Goal: Connect with others: Establish contact or relationships with other users

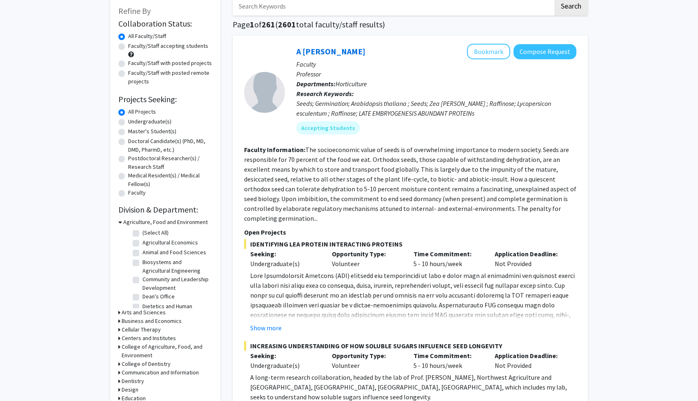
scroll to position [51, 0]
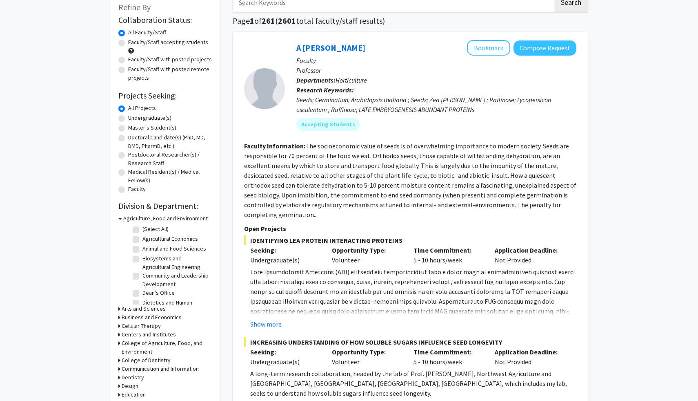
click at [158, 307] on h3 "Arts and Sciences" at bounding box center [144, 308] width 44 height 9
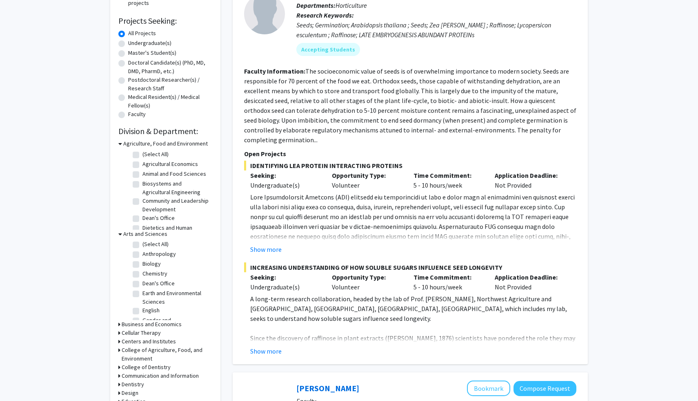
scroll to position [0, 0]
click at [140, 264] on fg-checkbox "Biology Biology" at bounding box center [172, 265] width 78 height 10
click at [142, 264] on label "Biology" at bounding box center [151, 264] width 18 height 9
click at [142, 264] on input "Biology" at bounding box center [144, 262] width 5 height 5
checkbox input "true"
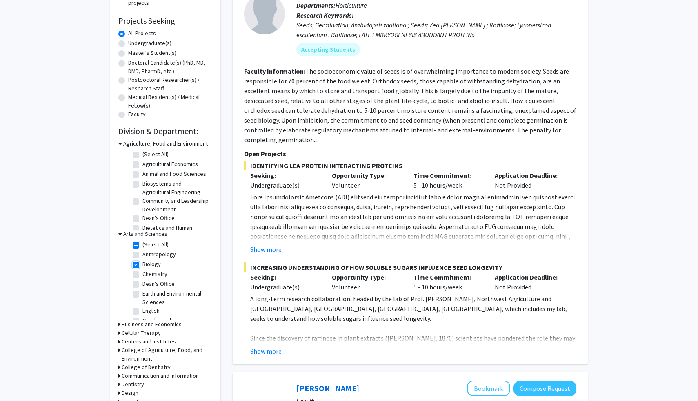
checkbox input "true"
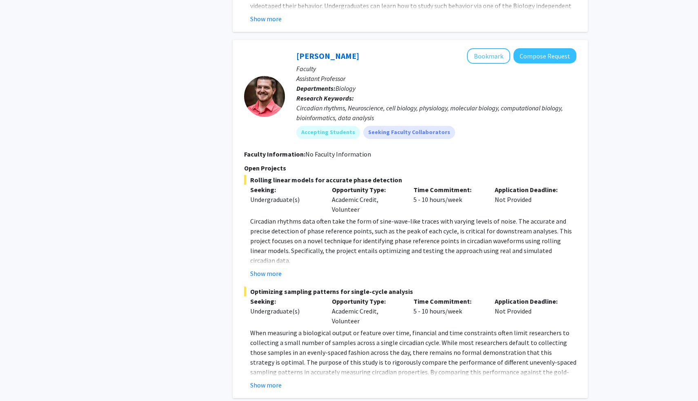
scroll to position [985, 0]
click at [265, 379] on button "Show more" at bounding box center [265, 384] width 31 height 10
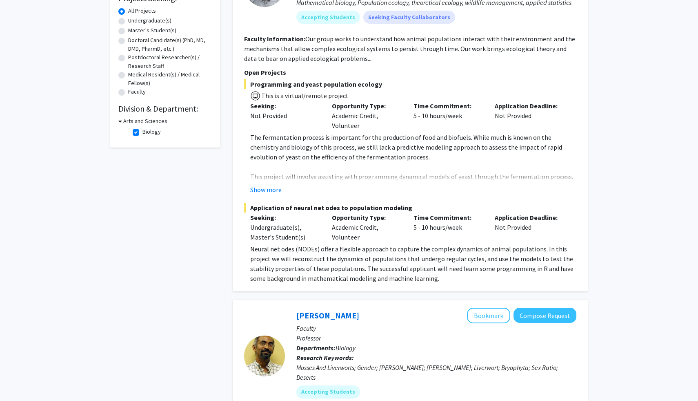
scroll to position [0, 0]
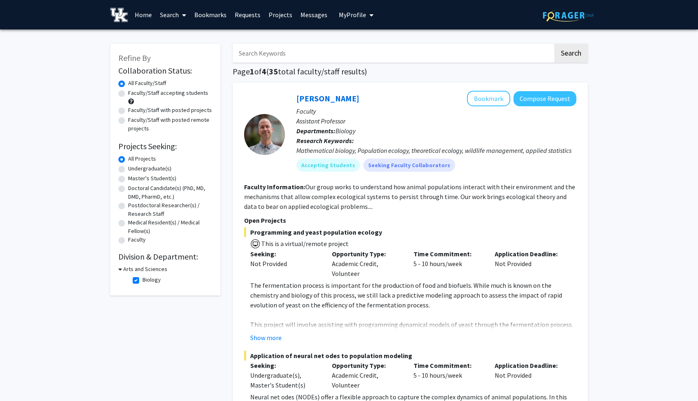
click at [142, 279] on label "Biology" at bounding box center [151, 279] width 18 height 9
click at [142, 279] on input "Biology" at bounding box center [144, 277] width 5 height 5
checkbox input "false"
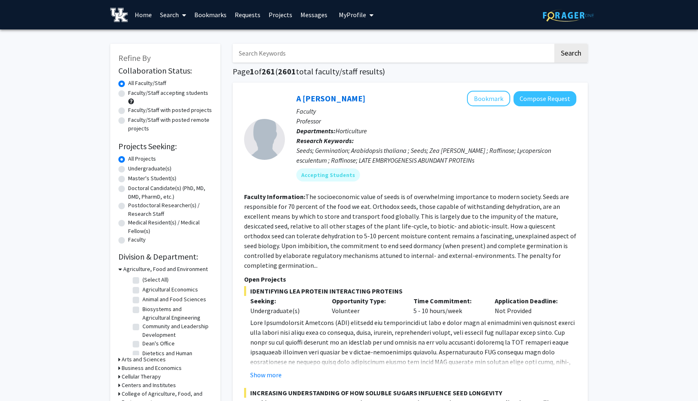
click at [305, 56] on input "Search Keywords" at bounding box center [393, 53] width 321 height 19
click at [554, 44] on button "Search" at bounding box center [570, 53] width 33 height 19
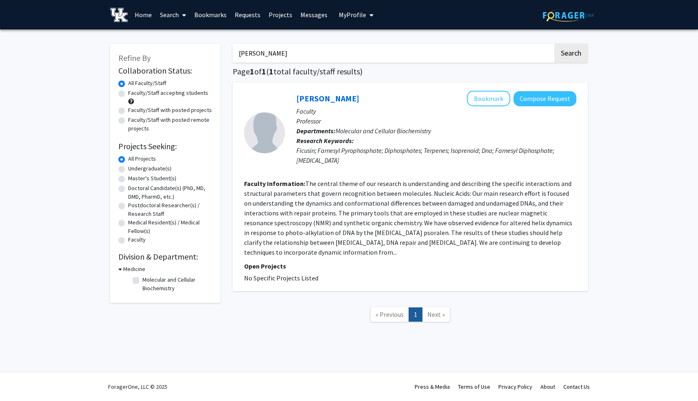
drag, startPoint x: 272, startPoint y: 55, endPoint x: 226, endPoint y: 53, distance: 46.2
click at [226, 53] on div "Refine By Collaboration Status: Collaboration Status All Faculty/Staff Collabor…" at bounding box center [349, 187] width 490 height 303
click at [554, 44] on button "Search" at bounding box center [570, 53] width 33 height 19
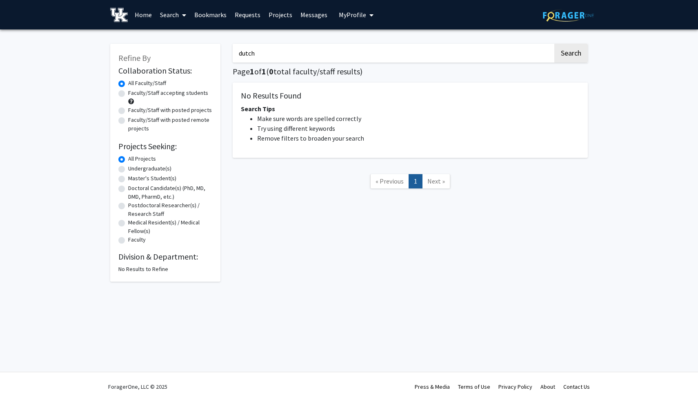
type input "dutch"
click at [554, 44] on button "Search" at bounding box center [570, 53] width 33 height 19
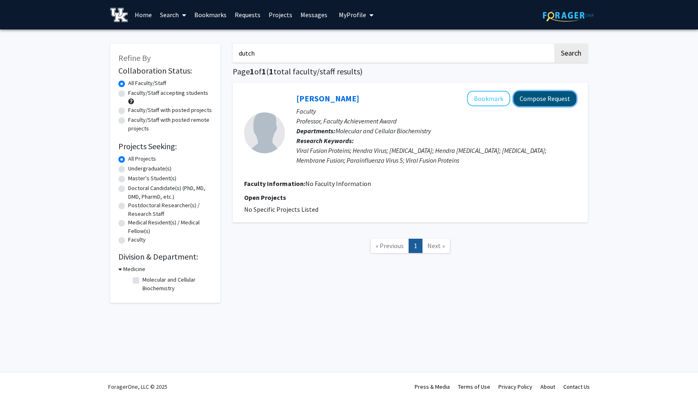
click at [528, 96] on button "Compose Request" at bounding box center [545, 98] width 63 height 15
click at [257, 11] on link "Requests" at bounding box center [248, 14] width 34 height 29
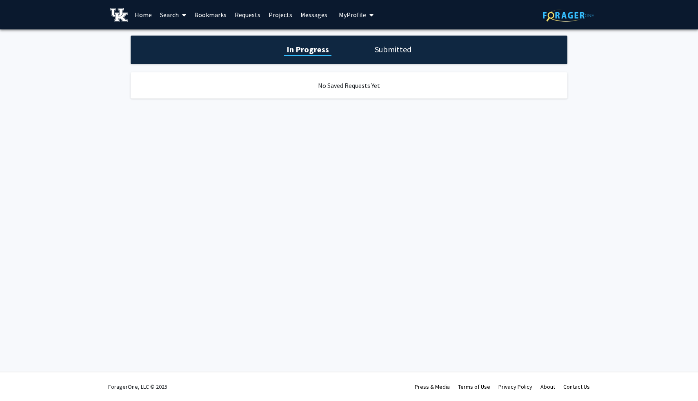
click at [403, 51] on h1 "Submitted" at bounding box center [393, 49] width 42 height 11
click at [299, 57] on div "In Progress Submitted" at bounding box center [349, 50] width 437 height 29
click at [199, 11] on link "Bookmarks" at bounding box center [210, 14] width 40 height 29
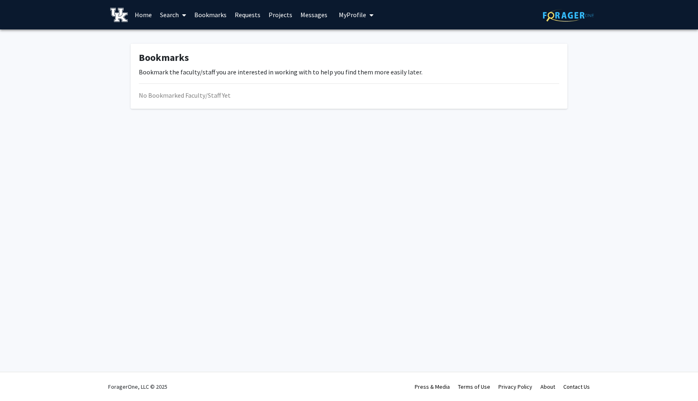
click at [243, 17] on link "Requests" at bounding box center [248, 14] width 34 height 29
